Goal: Task Accomplishment & Management: Complete application form

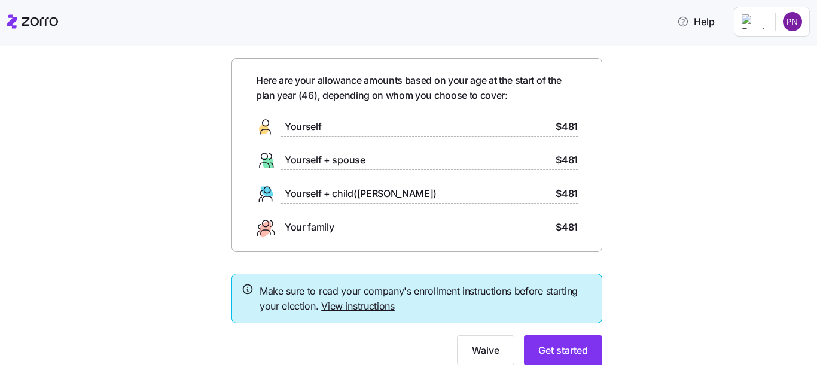
scroll to position [69, 0]
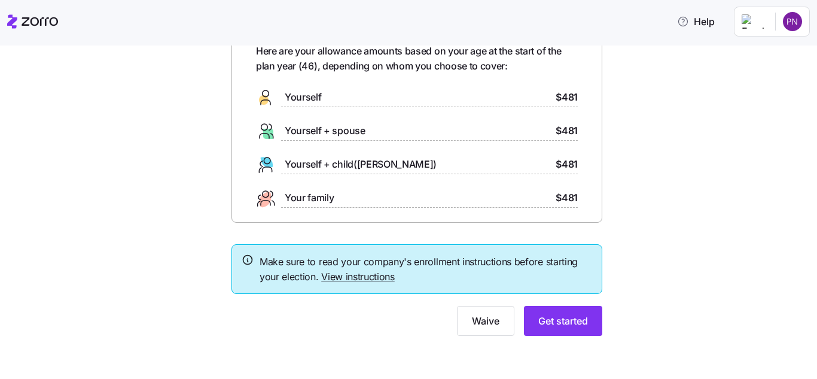
click at [371, 278] on link "View instructions" at bounding box center [358, 276] width 74 height 12
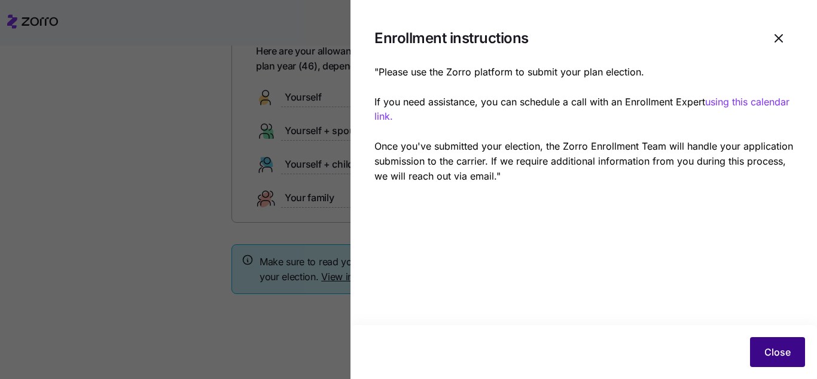
click at [786, 358] on span "Close" at bounding box center [778, 352] width 26 height 14
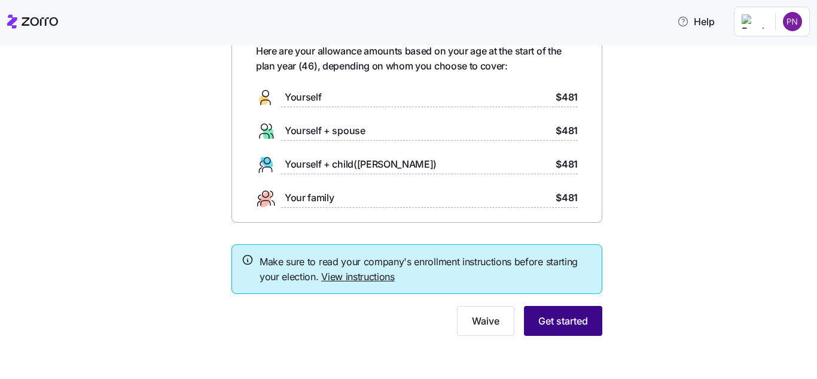
click at [587, 322] on button "Get started" at bounding box center [563, 321] width 78 height 30
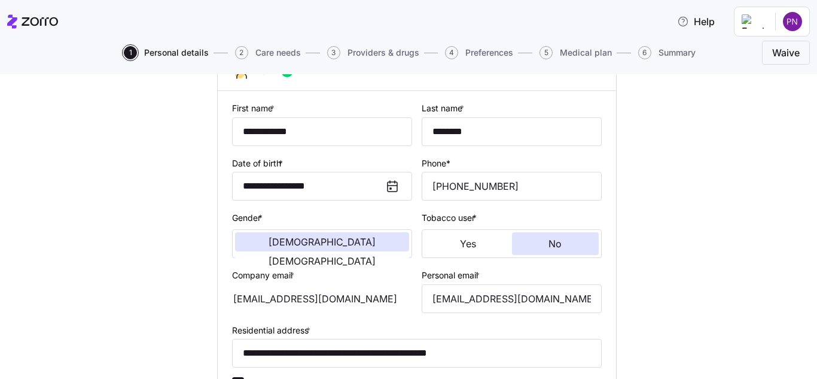
scroll to position [100, 0]
click at [299, 129] on input "**********" at bounding box center [322, 131] width 180 height 29
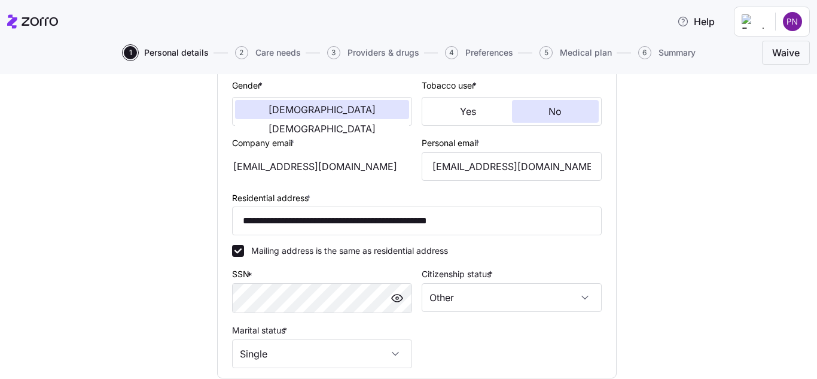
scroll to position [232, 0]
type input "**********"
click at [727, 157] on div "**********" at bounding box center [417, 185] width 767 height 648
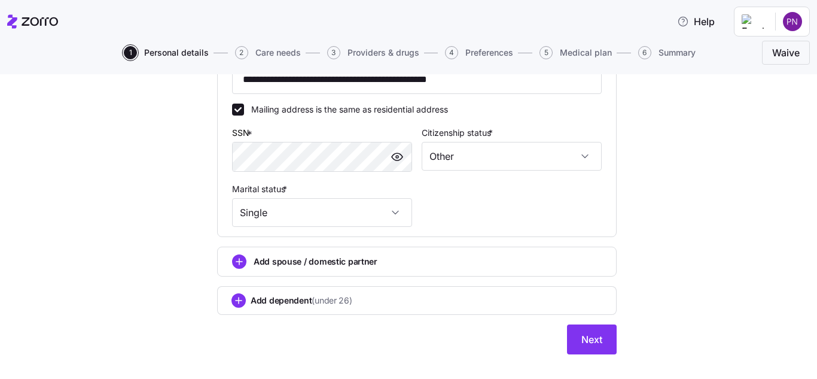
scroll to position [374, 0]
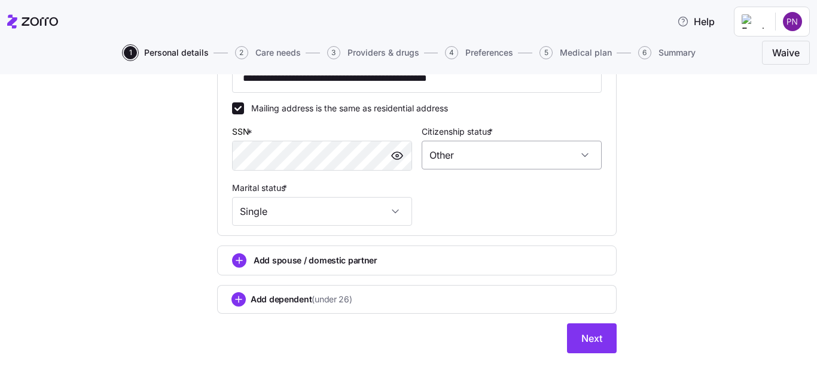
click at [586, 159] on input "Other" at bounding box center [512, 155] width 180 height 29
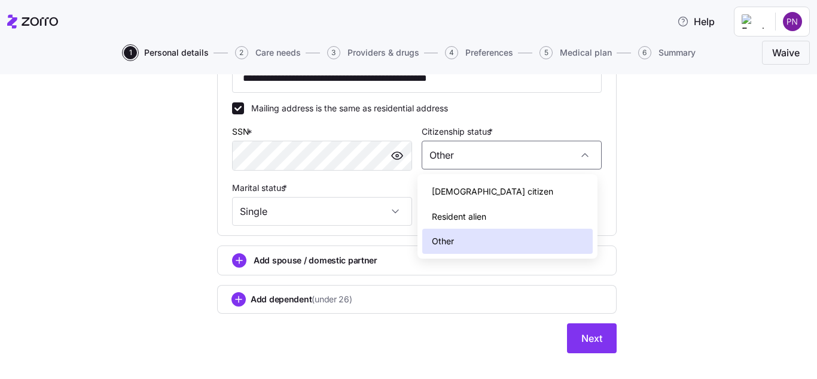
click at [501, 214] on div "Resident alien" at bounding box center [507, 216] width 171 height 25
type input "Resident alien"
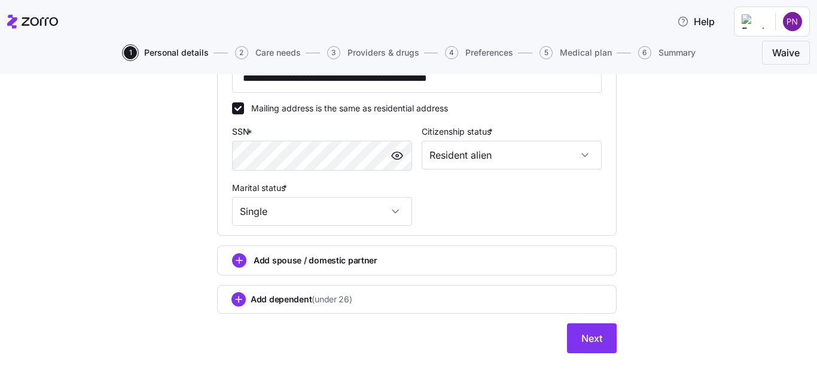
scroll to position [391, 0]
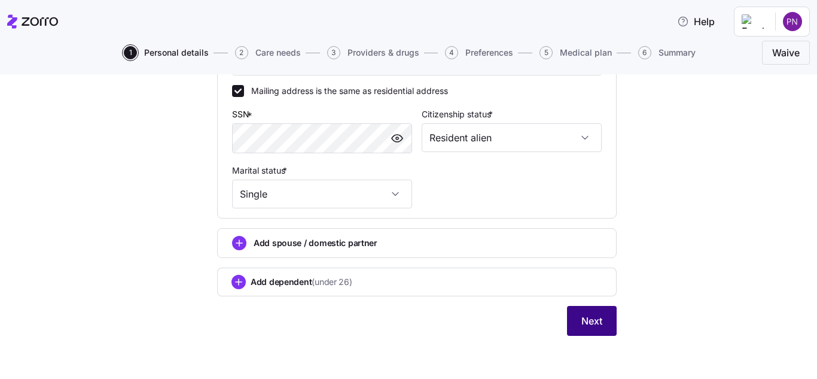
click at [585, 317] on span "Next" at bounding box center [592, 321] width 21 height 14
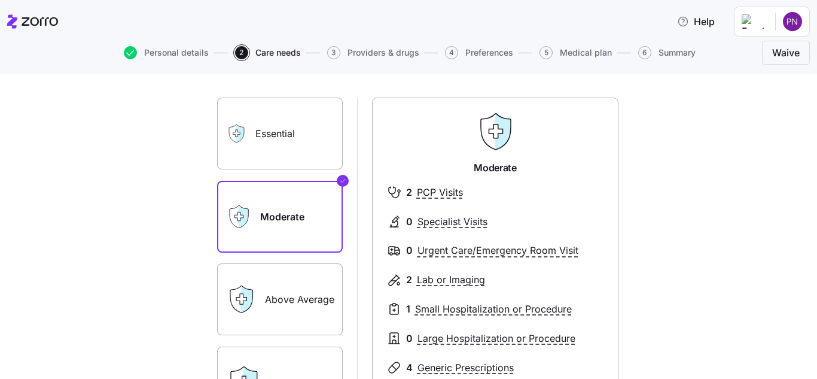
scroll to position [59, 0]
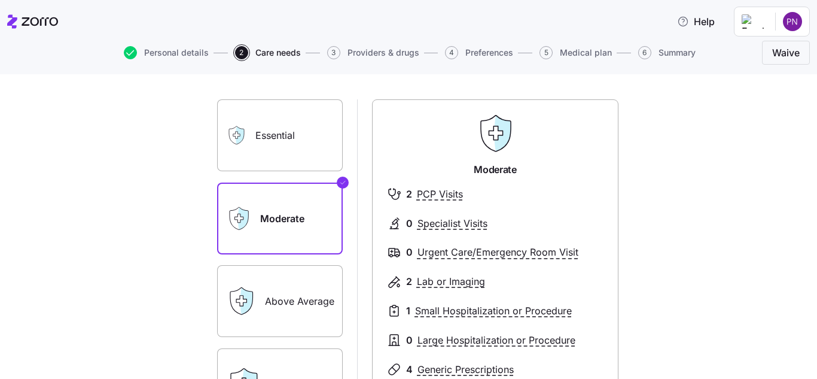
click at [308, 135] on label "Essential" at bounding box center [280, 135] width 126 height 72
click at [0, 0] on input "Essential" at bounding box center [0, 0] width 0 height 0
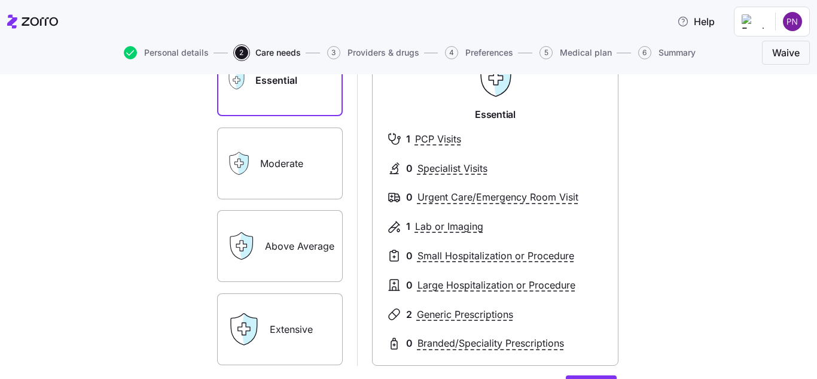
scroll to position [113, 0]
click at [320, 229] on label "Above Average" at bounding box center [280, 247] width 126 height 72
click at [0, 0] on input "Above Average" at bounding box center [0, 0] width 0 height 0
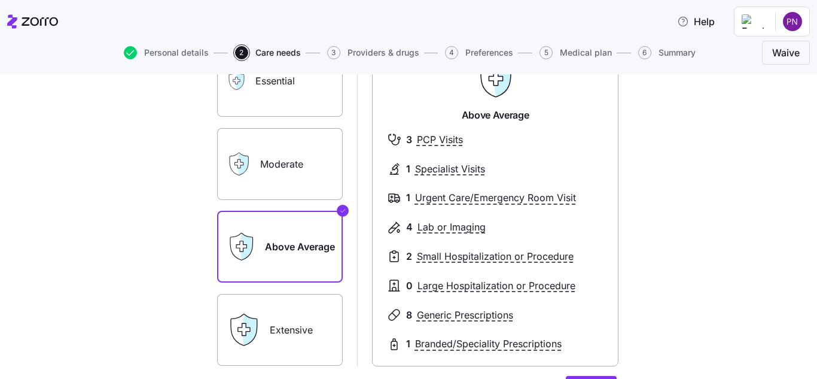
click at [284, 167] on label "Moderate" at bounding box center [280, 164] width 126 height 72
click at [0, 0] on input "Moderate" at bounding box center [0, 0] width 0 height 0
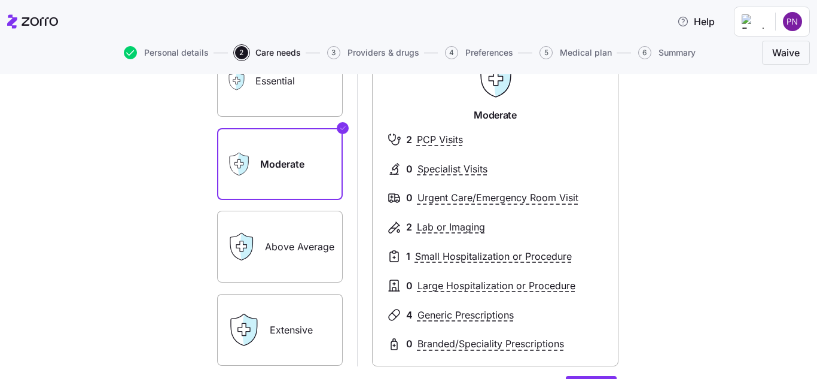
click at [287, 250] on label "Above Average" at bounding box center [280, 247] width 126 height 72
click at [0, 0] on input "Above Average" at bounding box center [0, 0] width 0 height 0
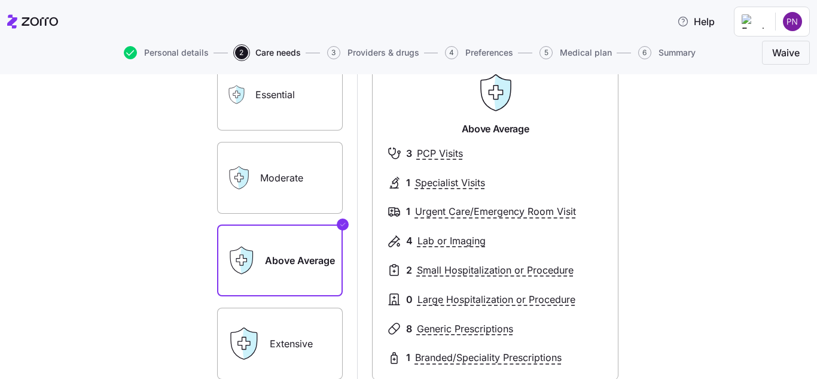
scroll to position [98, 0]
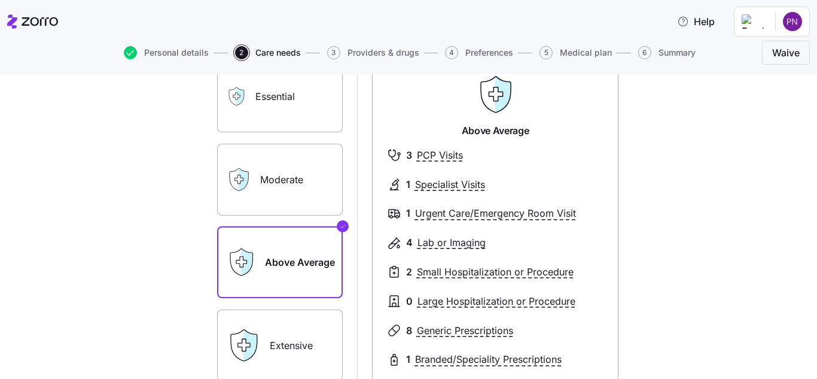
click at [284, 193] on label "Moderate" at bounding box center [280, 180] width 126 height 72
click at [0, 0] on input "Moderate" at bounding box center [0, 0] width 0 height 0
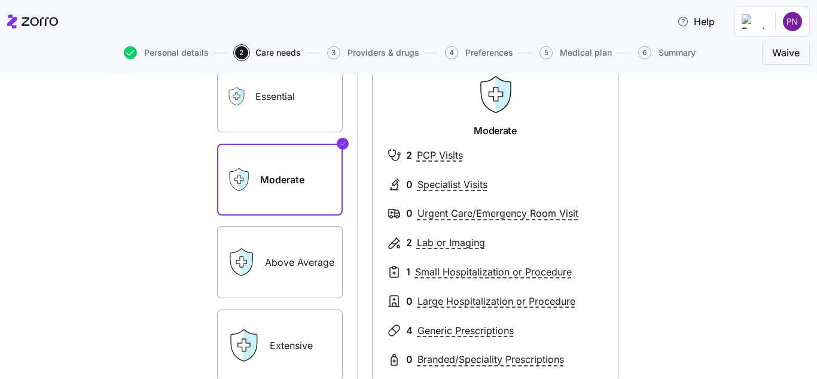
click at [275, 109] on label "Essential" at bounding box center [280, 96] width 126 height 72
click at [0, 0] on input "Essential" at bounding box center [0, 0] width 0 height 0
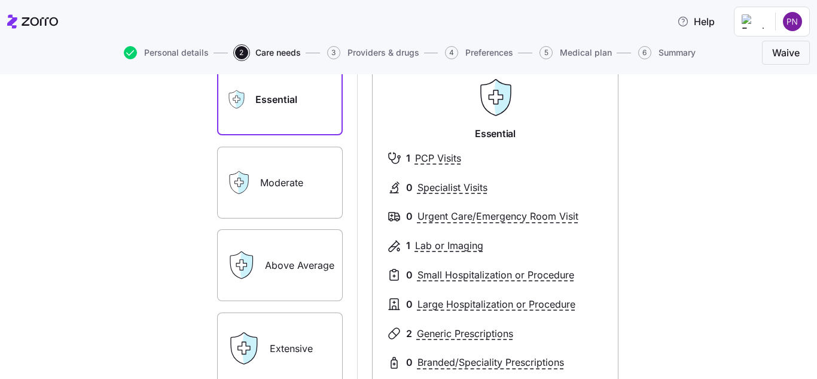
scroll to position [93, 0]
click at [266, 192] on label "Moderate" at bounding box center [280, 184] width 126 height 72
click at [0, 0] on input "Moderate" at bounding box center [0, 0] width 0 height 0
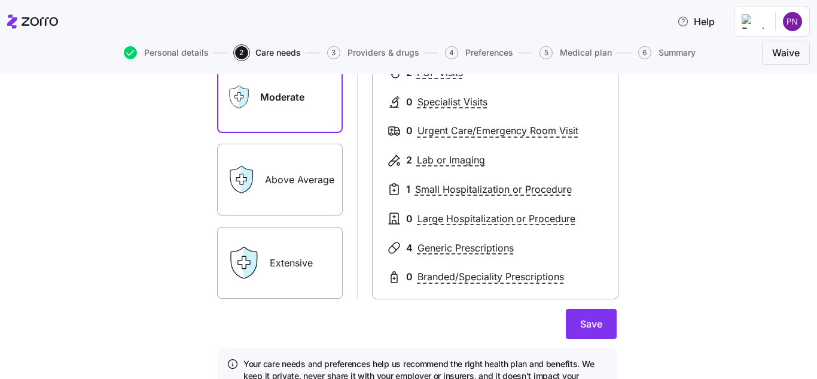
scroll to position [182, 0]
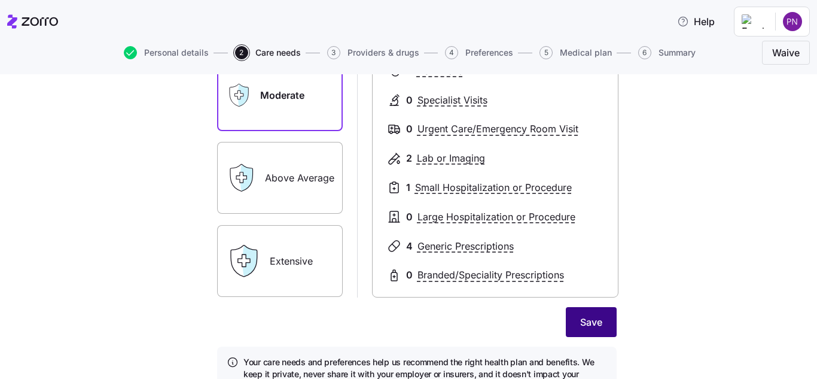
click at [587, 325] on span "Save" at bounding box center [591, 322] width 22 height 14
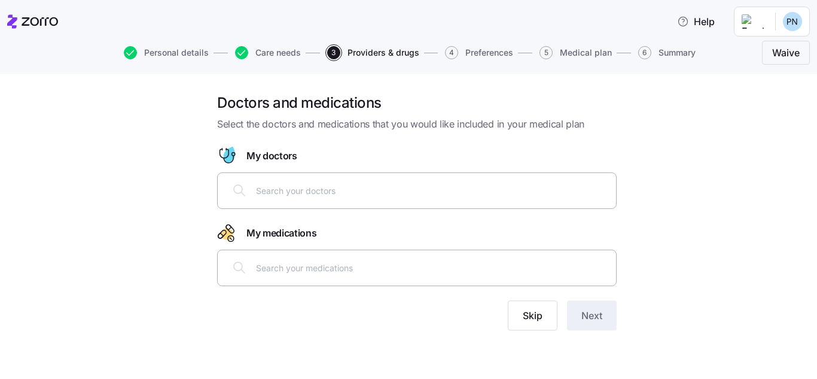
click at [399, 187] on input "text" at bounding box center [432, 190] width 353 height 13
click at [263, 273] on input "text" at bounding box center [432, 267] width 353 height 13
click at [542, 317] on span "Skip" at bounding box center [533, 315] width 20 height 14
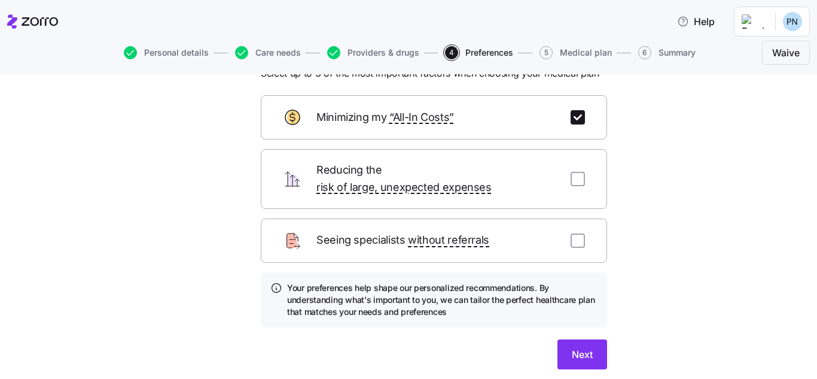
scroll to position [52, 0]
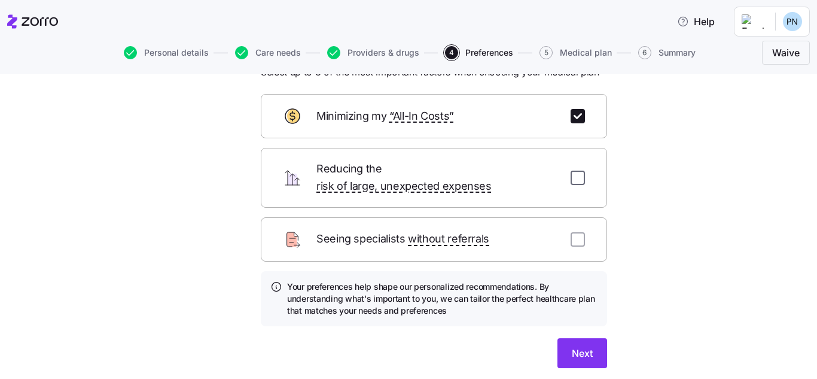
click at [577, 175] on input "checkbox" at bounding box center [578, 178] width 14 height 14
checkbox input "true"
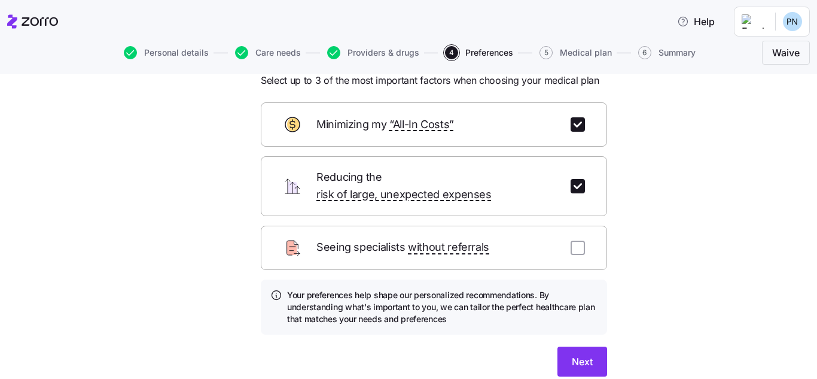
scroll to position [84, 0]
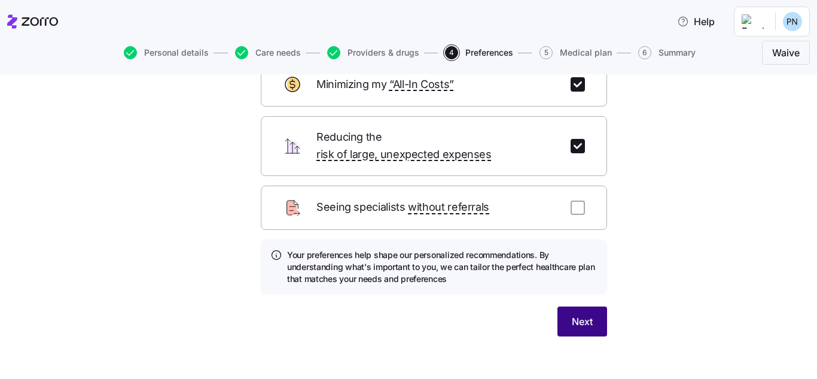
click at [583, 314] on span "Next" at bounding box center [582, 321] width 21 height 14
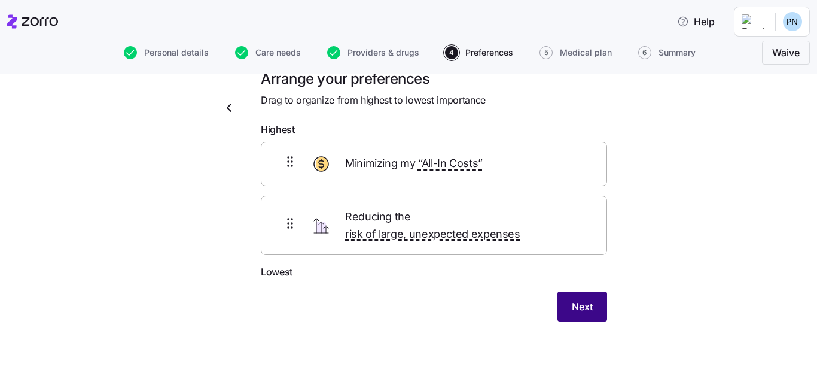
scroll to position [9, 0]
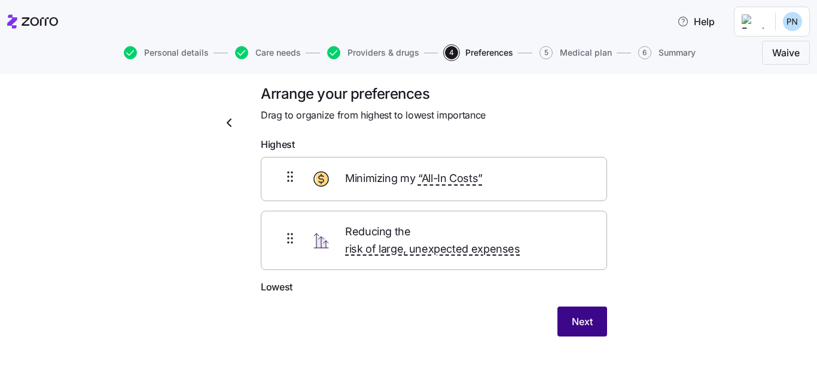
click at [585, 314] on span "Next" at bounding box center [582, 321] width 21 height 14
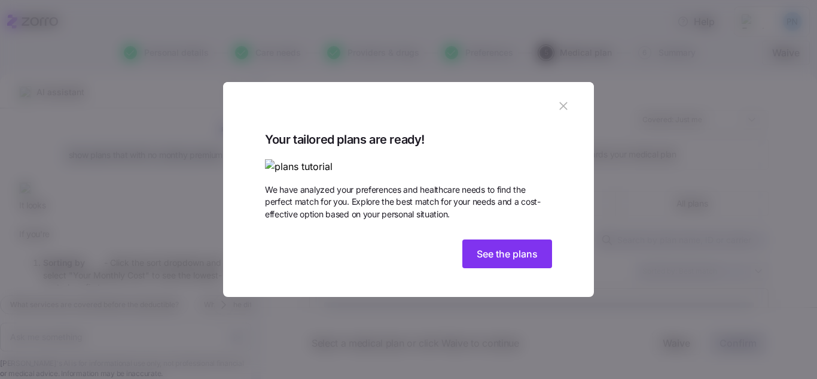
scroll to position [151, 0]
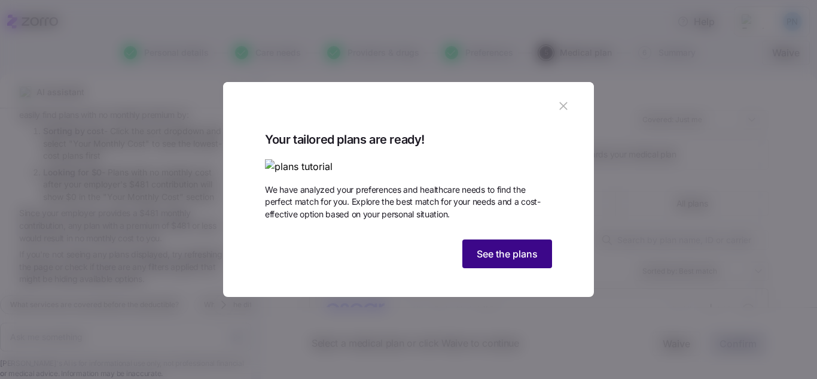
click at [503, 261] on span "See the plans" at bounding box center [507, 254] width 61 height 14
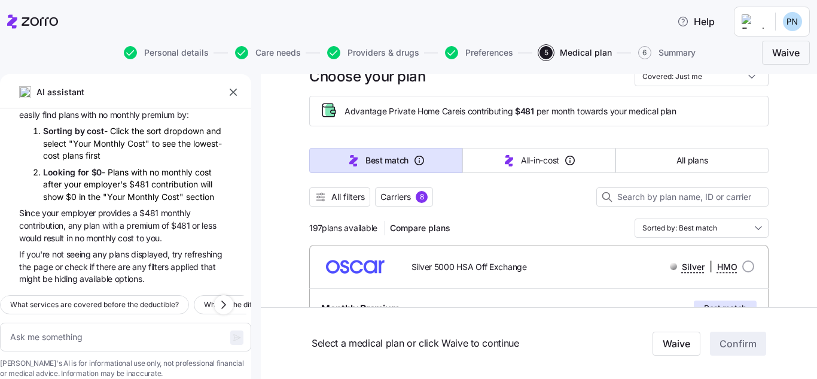
scroll to position [0, 0]
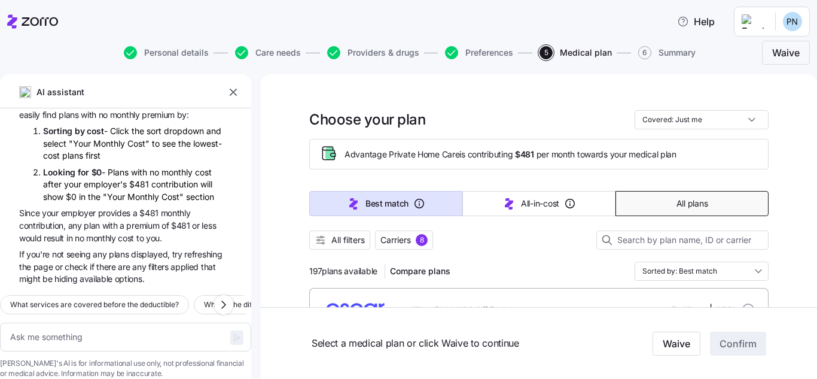
click at [658, 209] on button "All plans" at bounding box center [692, 203] width 153 height 25
type textarea "x"
type input "Sorted by: Premium"
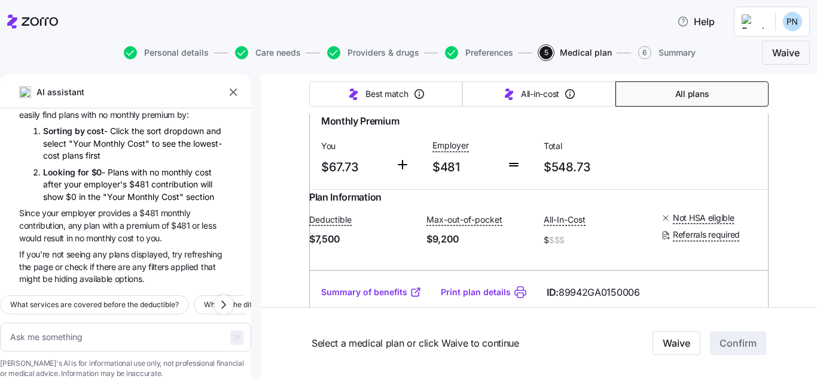
scroll to position [6934, 0]
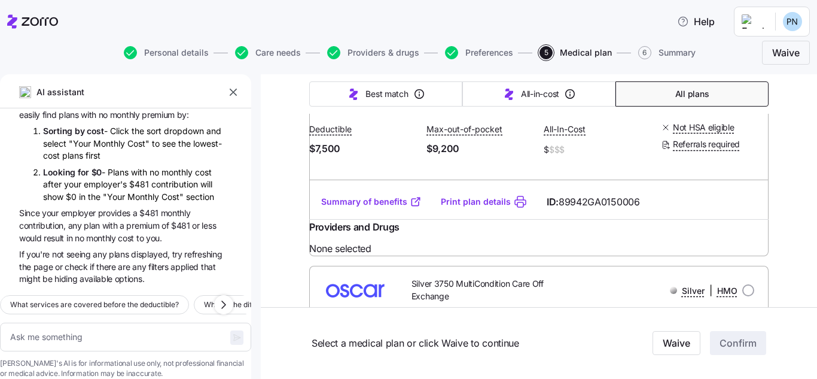
type textarea "x"
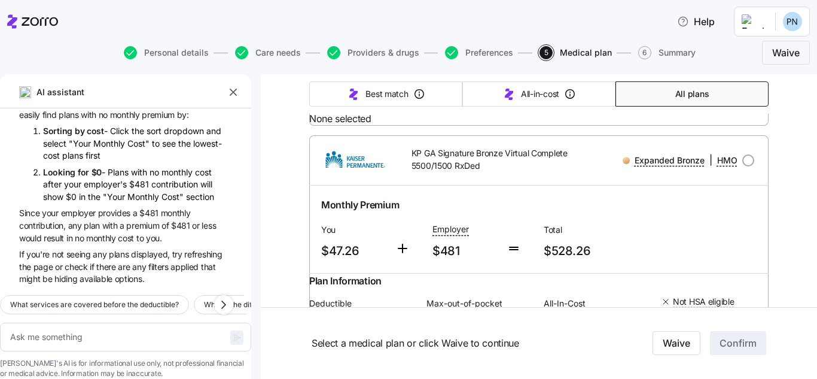
scroll to position [2856, 0]
radio input "true"
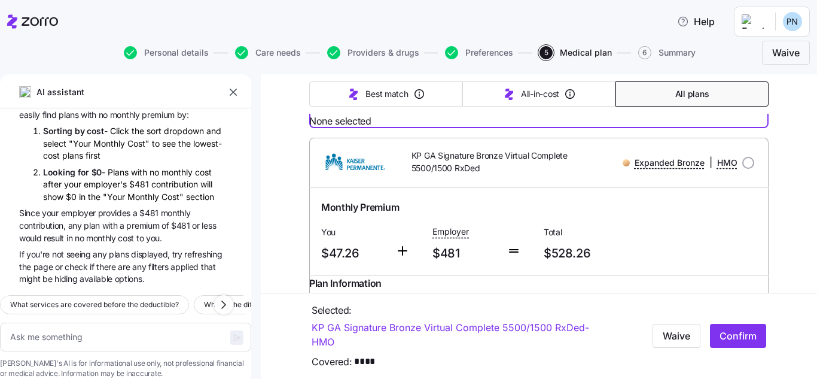
scroll to position [2853, 0]
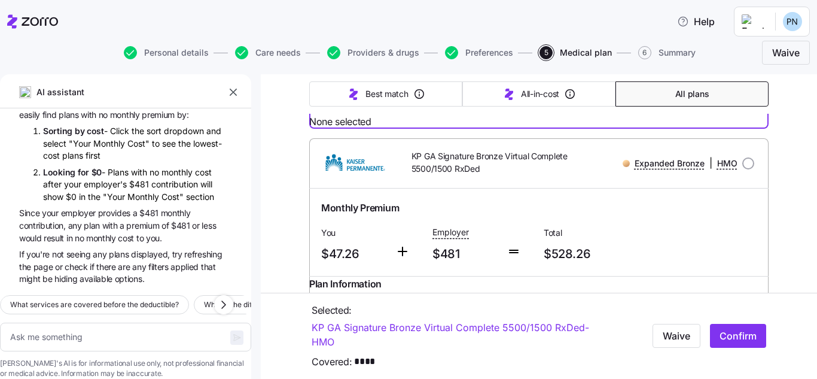
click at [732, 340] on span "Confirm" at bounding box center [738, 336] width 37 height 14
type textarea "x"
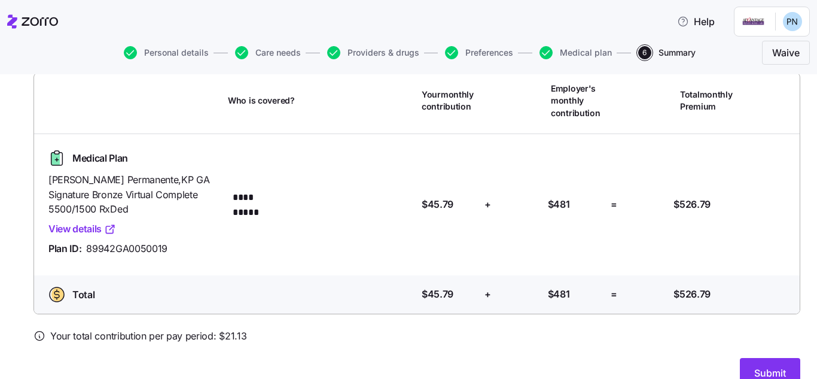
scroll to position [114, 0]
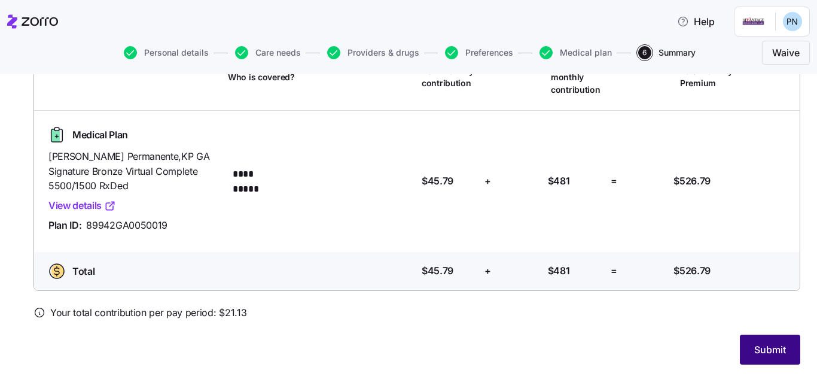
click at [759, 349] on span "Submit" at bounding box center [771, 349] width 32 height 14
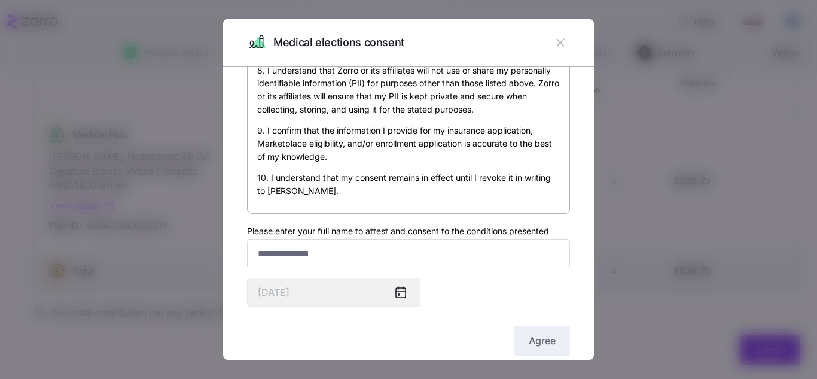
scroll to position [739, 0]
click at [318, 249] on input "Please enter your full name to attest and consent to the conditions presented" at bounding box center [408, 253] width 323 height 29
type input "**********"
click at [529, 347] on span "Agree" at bounding box center [542, 340] width 27 height 14
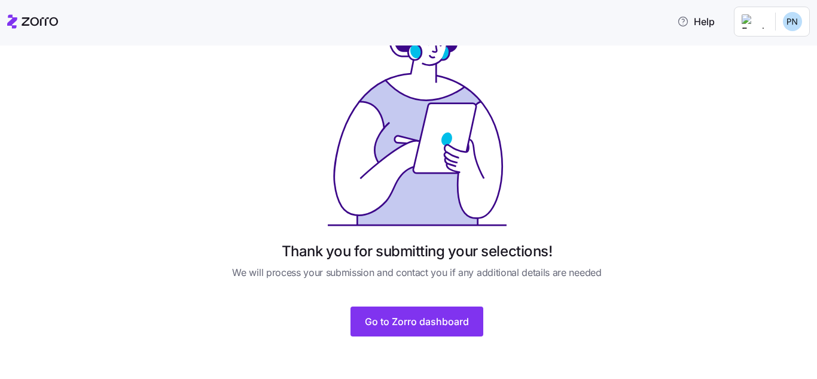
scroll to position [66, 0]
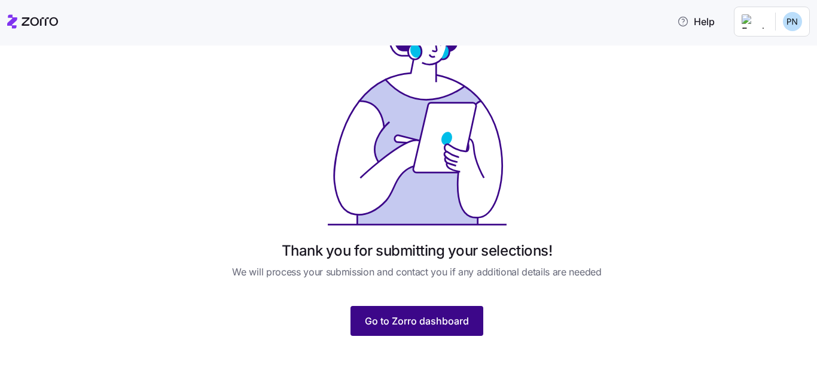
click at [425, 315] on span "Go to Zorro dashboard" at bounding box center [417, 321] width 104 height 14
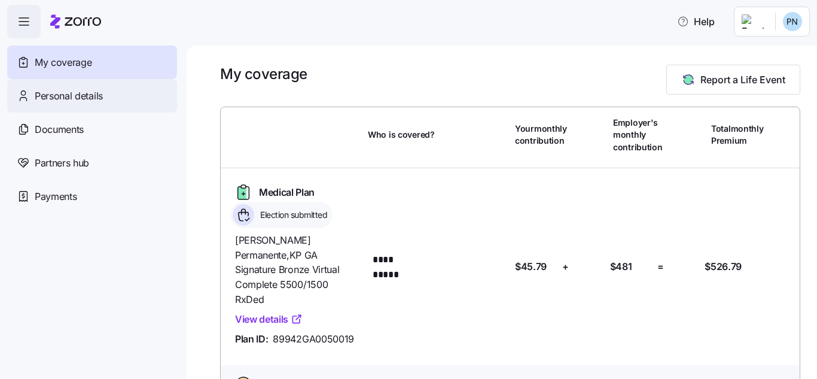
click at [93, 91] on span "Personal details" at bounding box center [69, 96] width 68 height 15
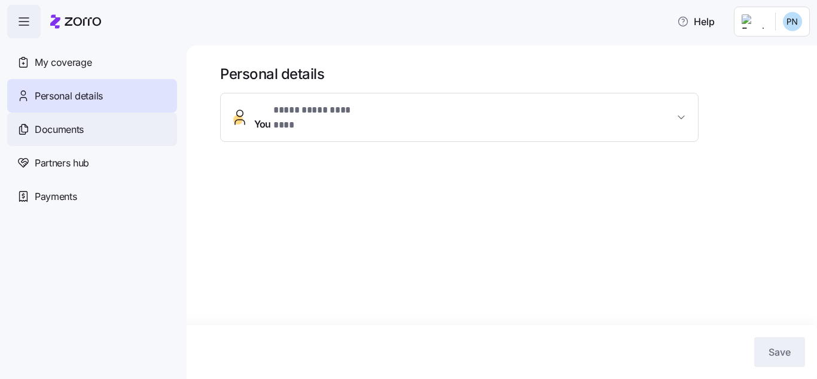
click at [66, 132] on span "Documents" at bounding box center [59, 129] width 49 height 15
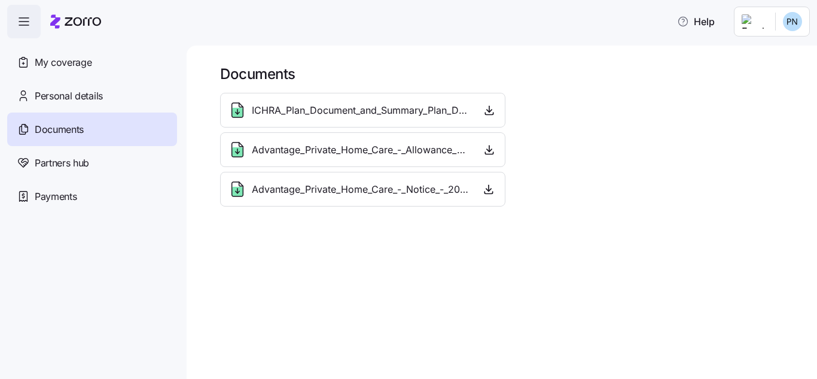
click at [475, 153] on div "Advantage_Private_Home_Care_-_Allowance_Model_-_2025.pdf" at bounding box center [363, 149] width 270 height 19
click at [487, 146] on icon "button" at bounding box center [490, 150] width 12 height 12
click at [490, 111] on icon "button" at bounding box center [490, 110] width 0 height 6
click at [86, 168] on span "Partners hub" at bounding box center [62, 163] width 54 height 15
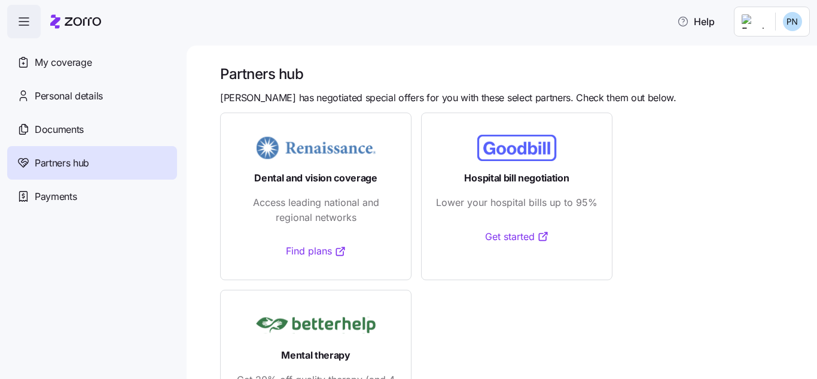
scroll to position [93, 0]
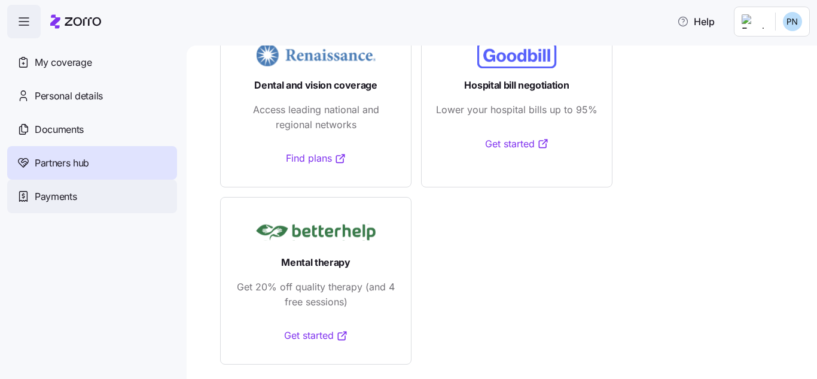
click at [73, 197] on span "Payments" at bounding box center [56, 196] width 42 height 15
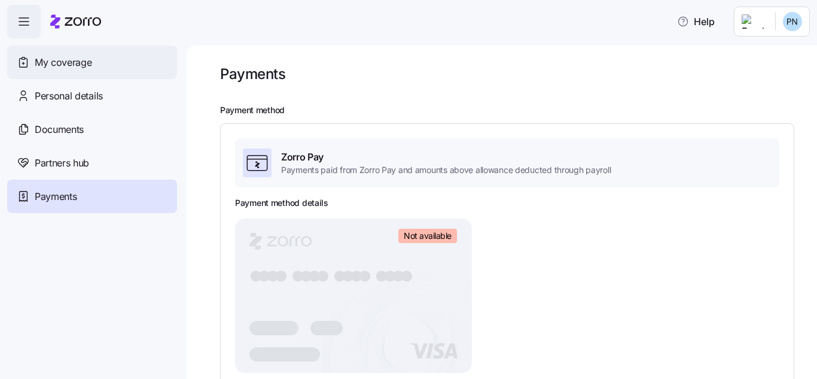
click at [81, 65] on span "My coverage" at bounding box center [63, 62] width 57 height 15
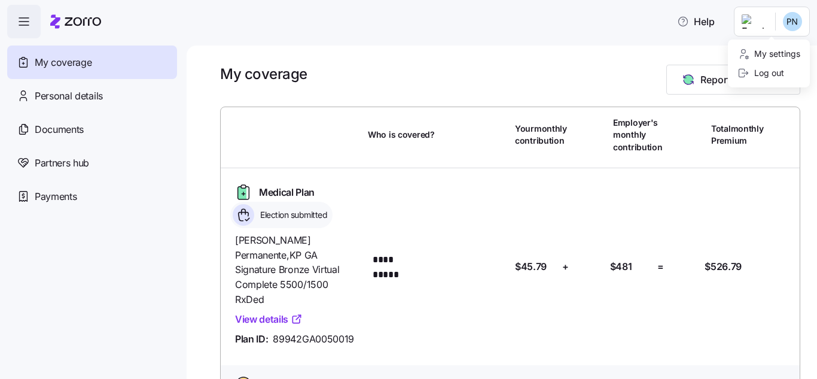
click at [792, 25] on html "**********" at bounding box center [408, 186] width 817 height 372
click at [780, 72] on div "Log out" at bounding box center [761, 72] width 47 height 13
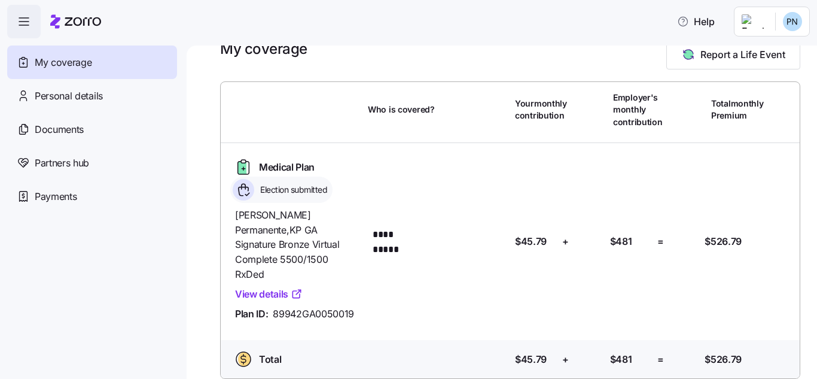
click at [797, 23] on html "**********" at bounding box center [408, 186] width 817 height 372
click at [782, 75] on div "Log out" at bounding box center [761, 72] width 47 height 13
